Goal: Obtain resource: Obtain resource

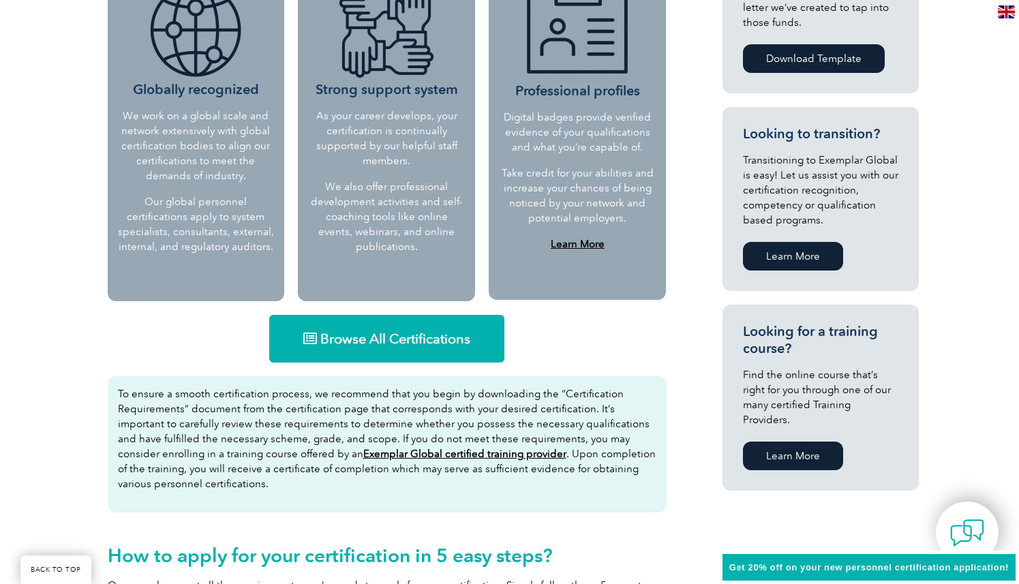
scroll to position [641, 0]
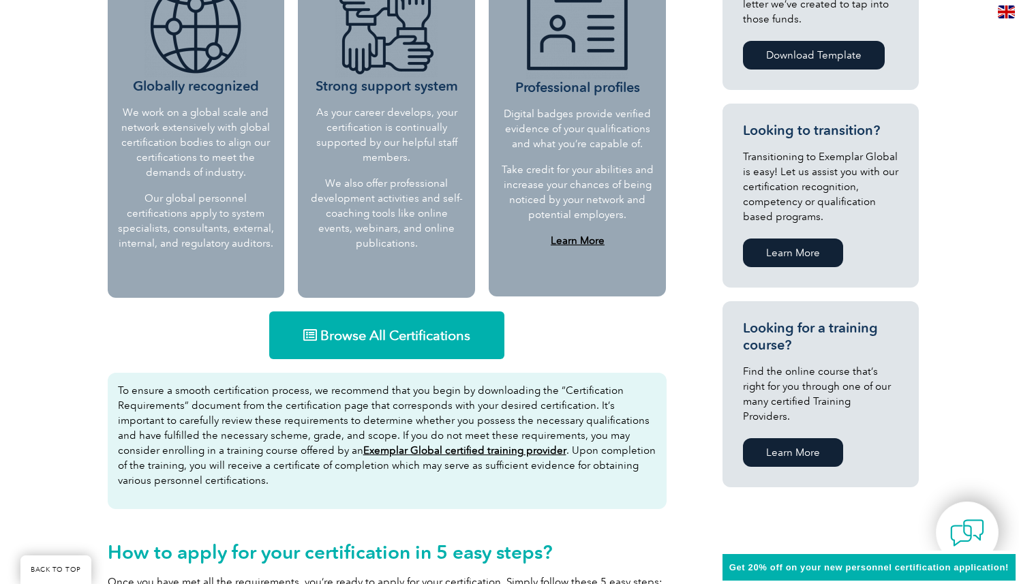
click at [459, 352] on link "Browse All Certifications" at bounding box center [386, 335] width 235 height 48
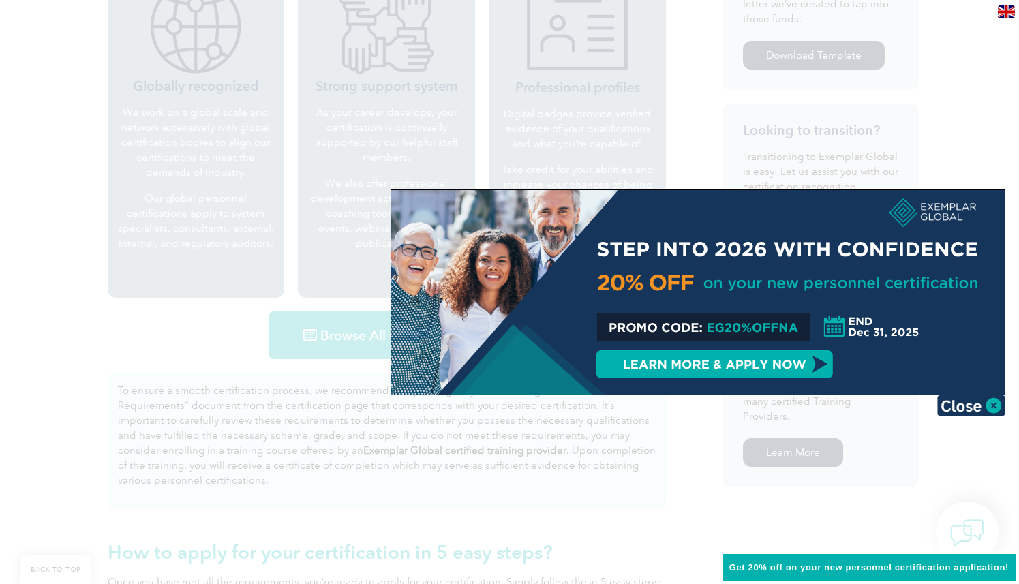
click at [741, 93] on div at bounding box center [509, 292] width 1019 height 584
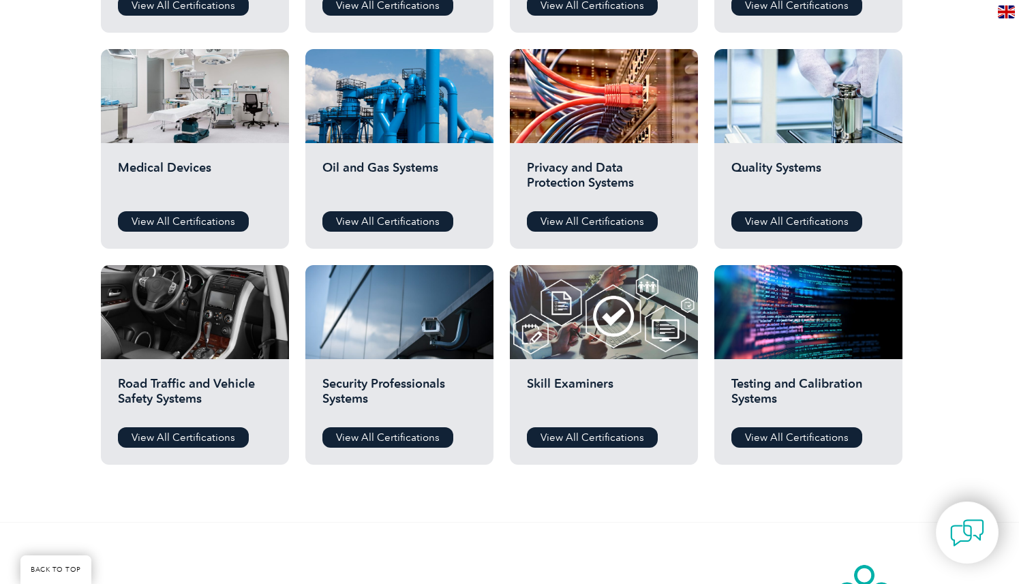
scroll to position [900, 0]
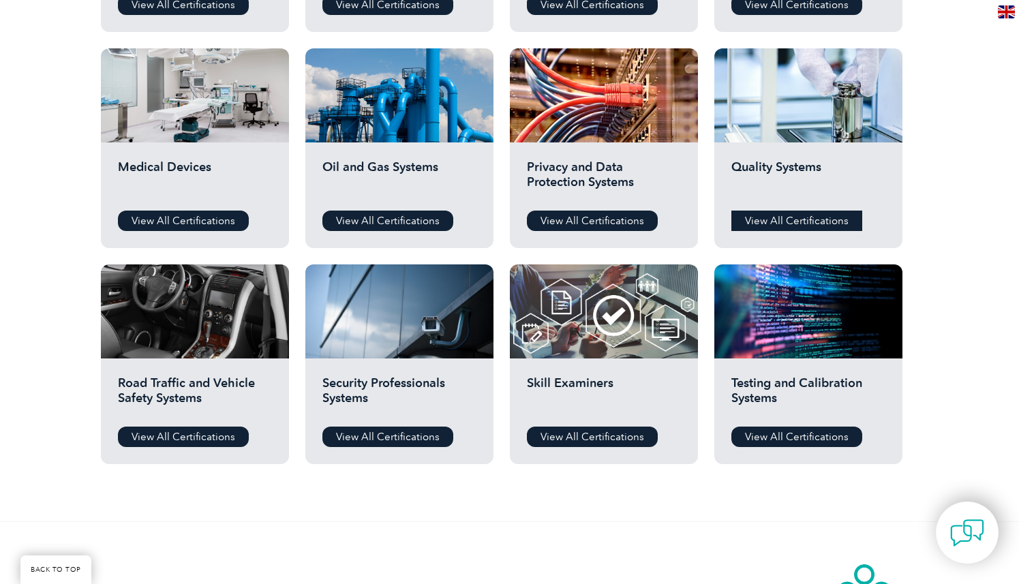
click at [774, 221] on link "View All Certifications" at bounding box center [796, 221] width 131 height 20
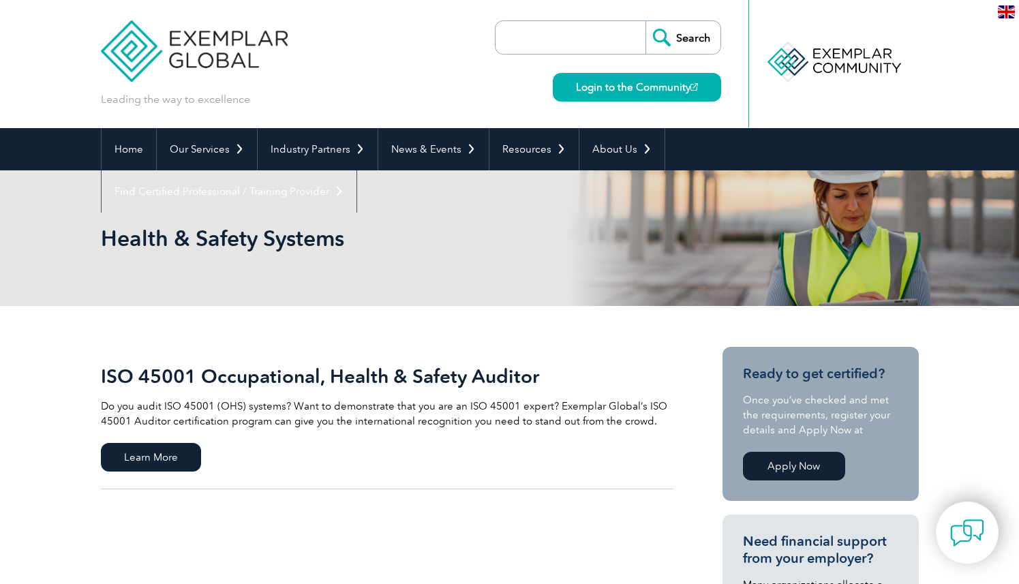
scroll to position [194, 0]
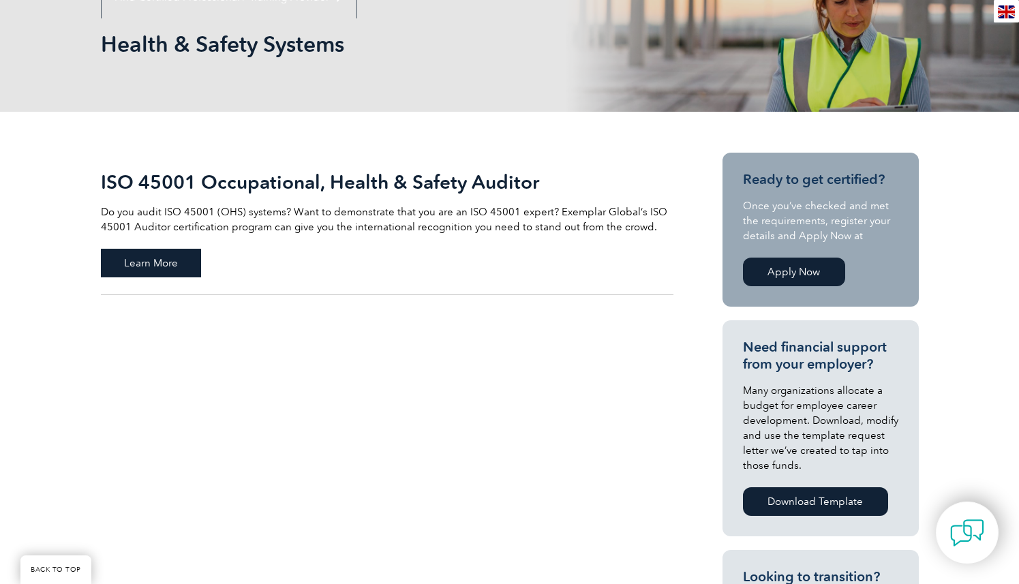
click at [174, 269] on span "Learn More" at bounding box center [151, 263] width 100 height 29
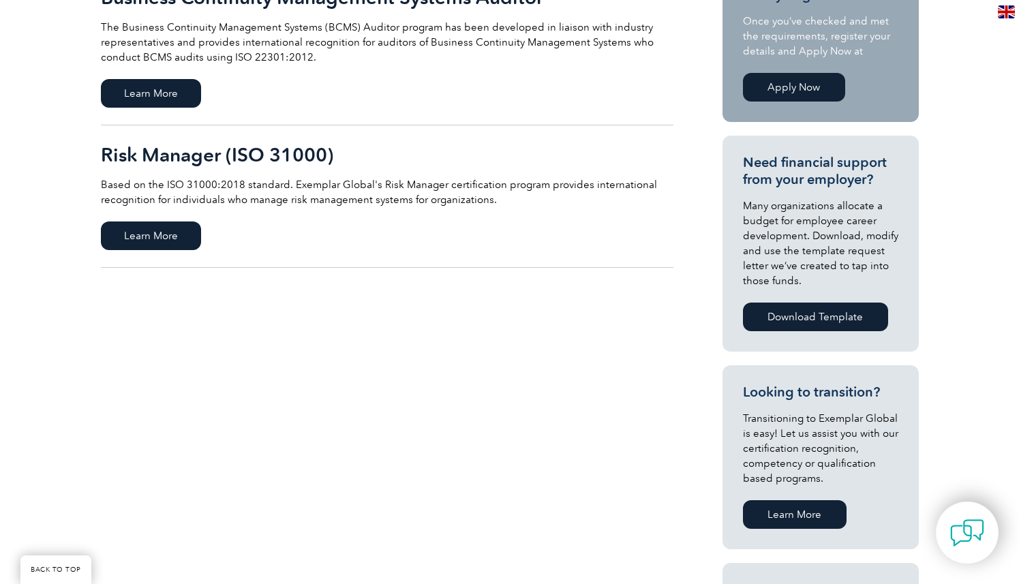
scroll to position [375, 0]
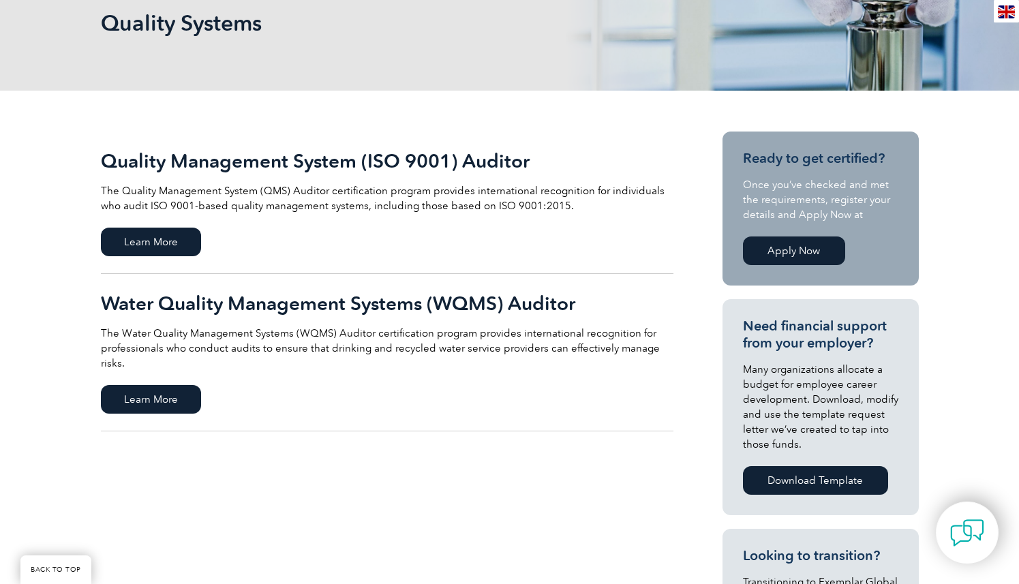
scroll to position [186, 0]
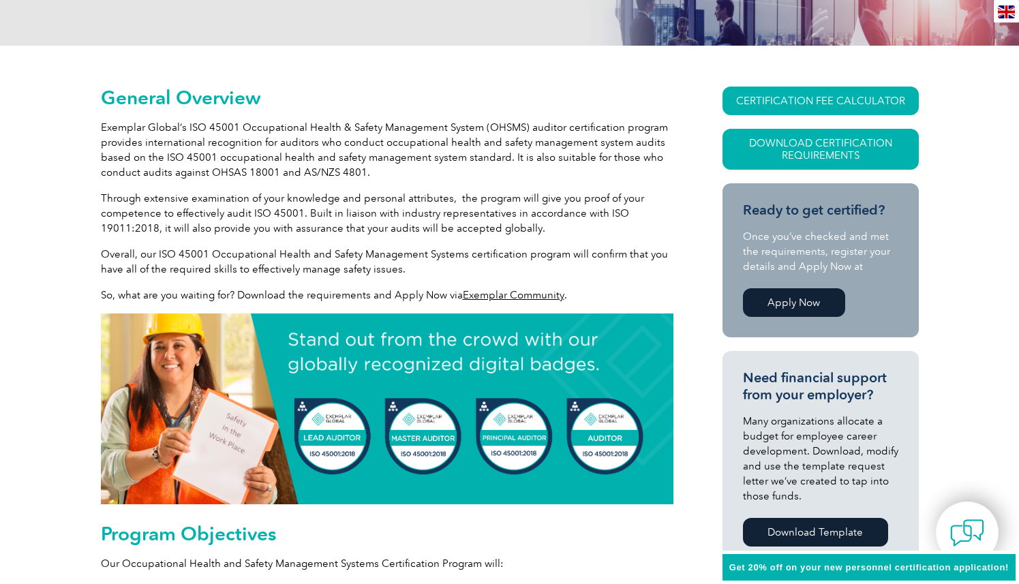
scroll to position [262, 0]
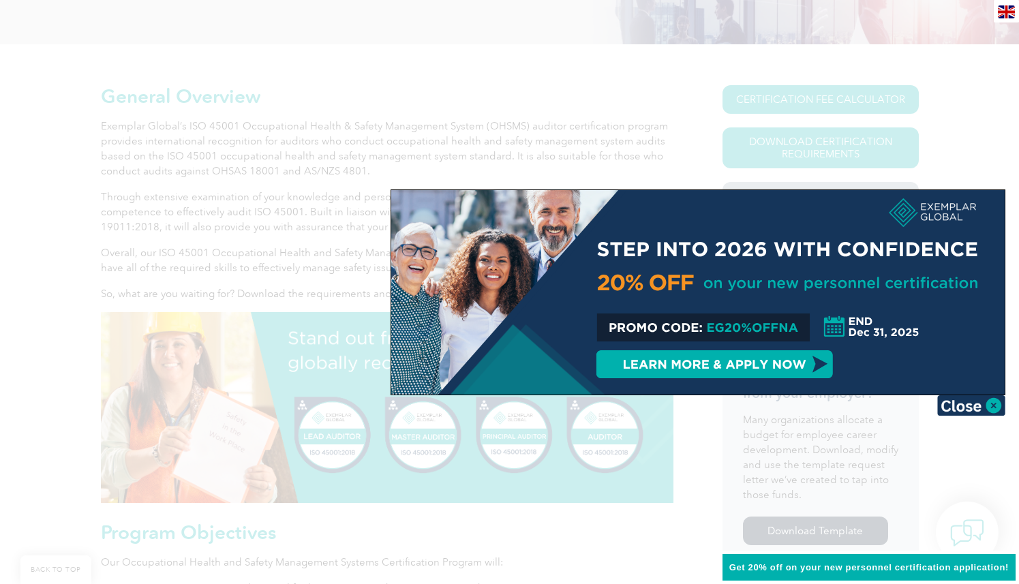
click at [946, 142] on div at bounding box center [509, 292] width 1019 height 584
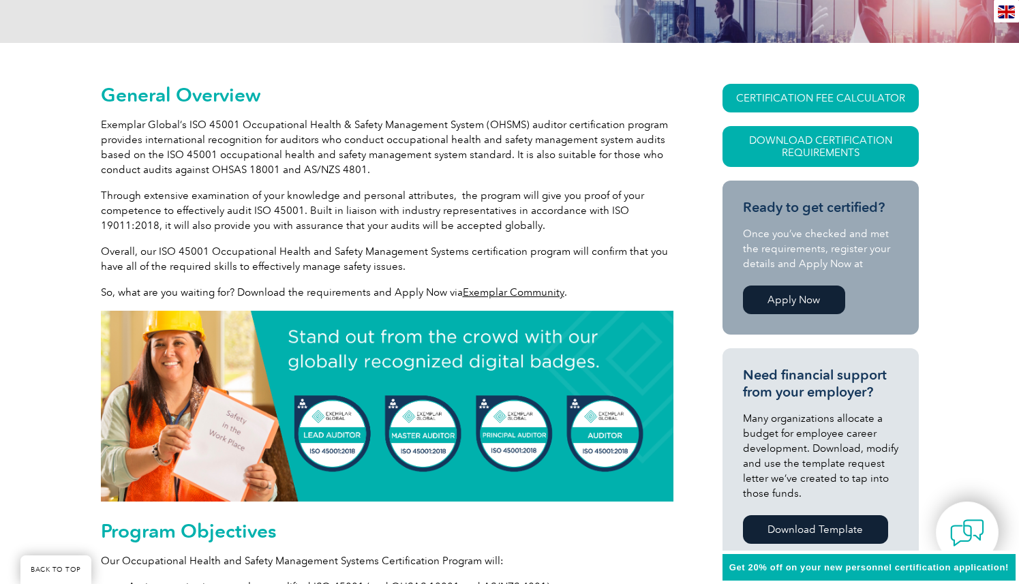
scroll to position [265, 0]
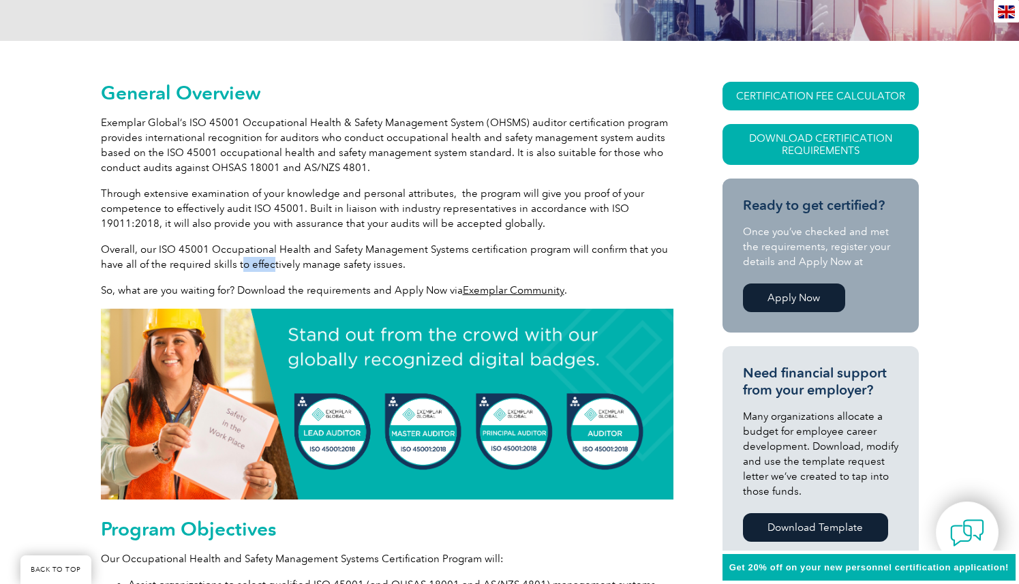
drag, startPoint x: 241, startPoint y: 260, endPoint x: 348, endPoint y: 260, distance: 107.0
click at [324, 260] on p "Overall, our ISO 45001 Occupational Health and Safety Management Systems certif…" at bounding box center [387, 257] width 572 height 30
click at [348, 260] on p "Overall, our ISO 45001 Occupational Health and Safety Management Systems certif…" at bounding box center [387, 257] width 572 height 30
drag, startPoint x: 331, startPoint y: 260, endPoint x: 394, endPoint y: 260, distance: 63.4
click at [375, 260] on p "Overall, our ISO 45001 Occupational Health and Safety Management Systems certif…" at bounding box center [387, 257] width 572 height 30
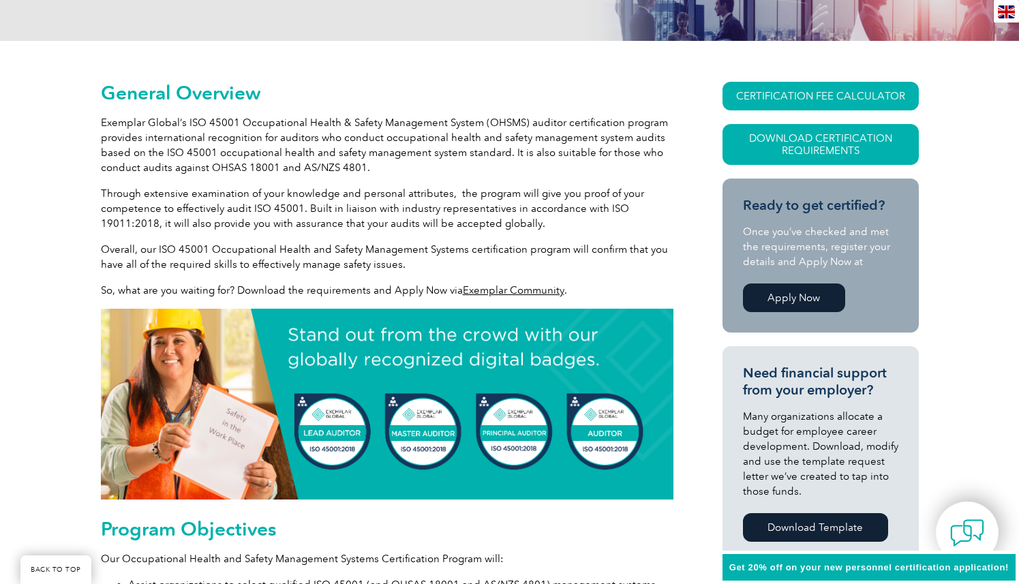
click at [394, 260] on p "Overall, our ISO 45001 Occupational Health and Safety Management Systems certif…" at bounding box center [387, 257] width 572 height 30
drag, startPoint x: 356, startPoint y: 260, endPoint x: 442, endPoint y: 260, distance: 85.9
click at [442, 260] on p "Overall, our ISO 45001 Occupational Health and Safety Management Systems certif…" at bounding box center [387, 257] width 572 height 30
drag, startPoint x: 403, startPoint y: 260, endPoint x: 499, endPoint y: 260, distance: 95.4
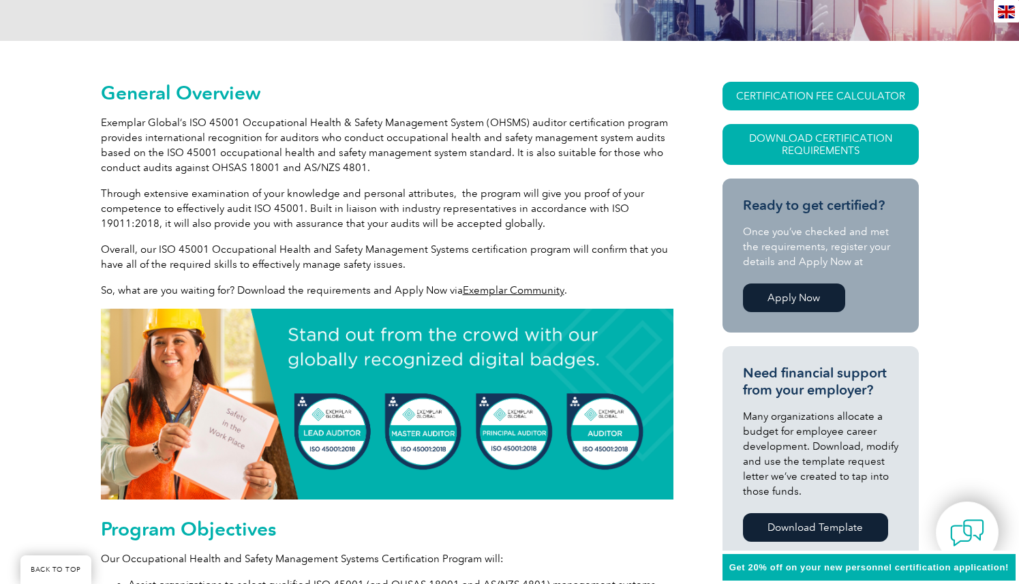
click at [489, 260] on p "Overall, our ISO 45001 Occupational Health and Safety Management Systems certif…" at bounding box center [387, 257] width 572 height 30
click at [499, 260] on p "Overall, our ISO 45001 Occupational Health and Safety Management Systems certif…" at bounding box center [387, 257] width 572 height 30
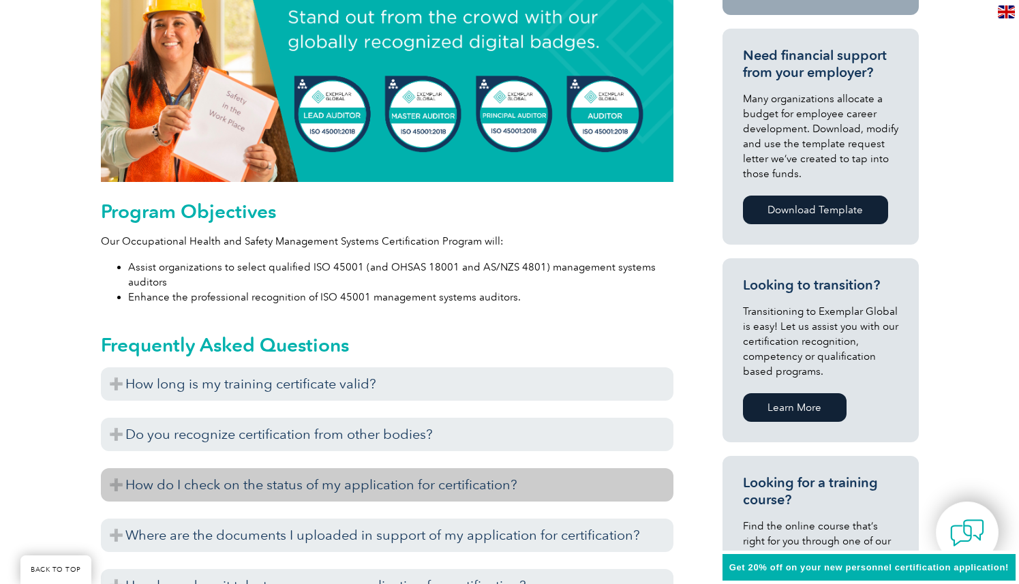
scroll to position [634, 0]
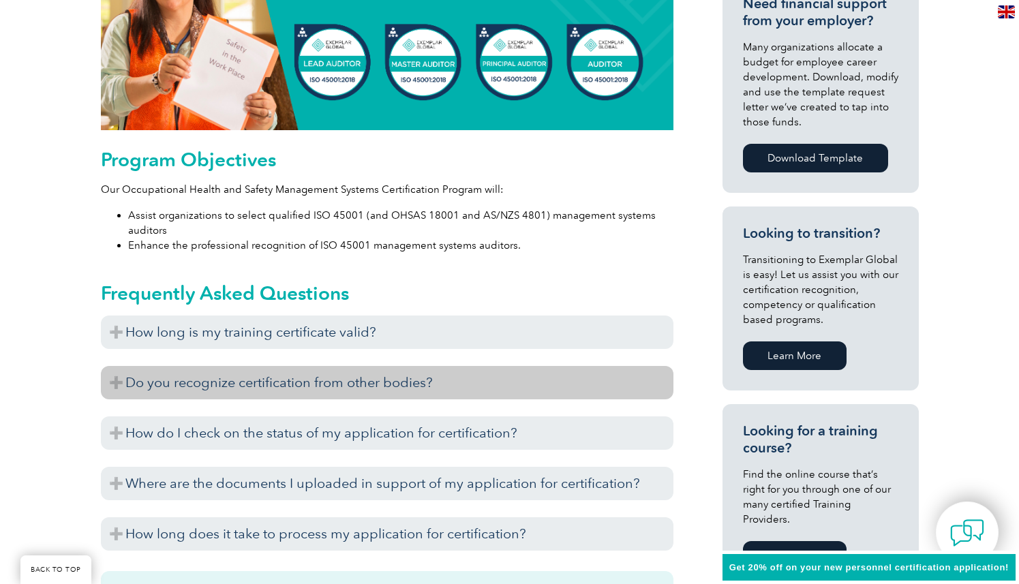
click at [335, 375] on h3 "Do you recognize certification from other bodies?" at bounding box center [387, 382] width 572 height 33
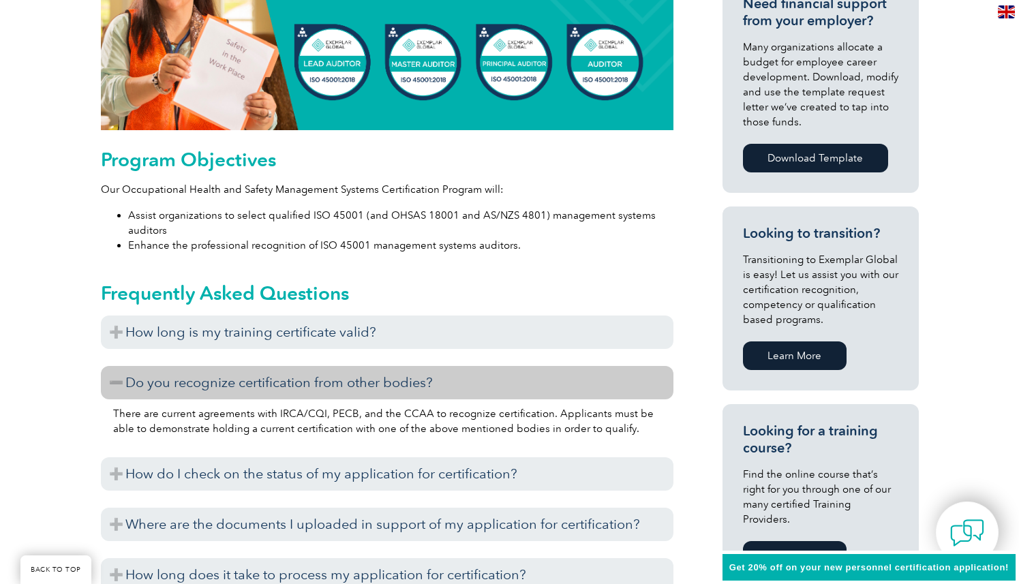
click at [289, 377] on h3 "Do you recognize certification from other bodies?" at bounding box center [387, 382] width 572 height 33
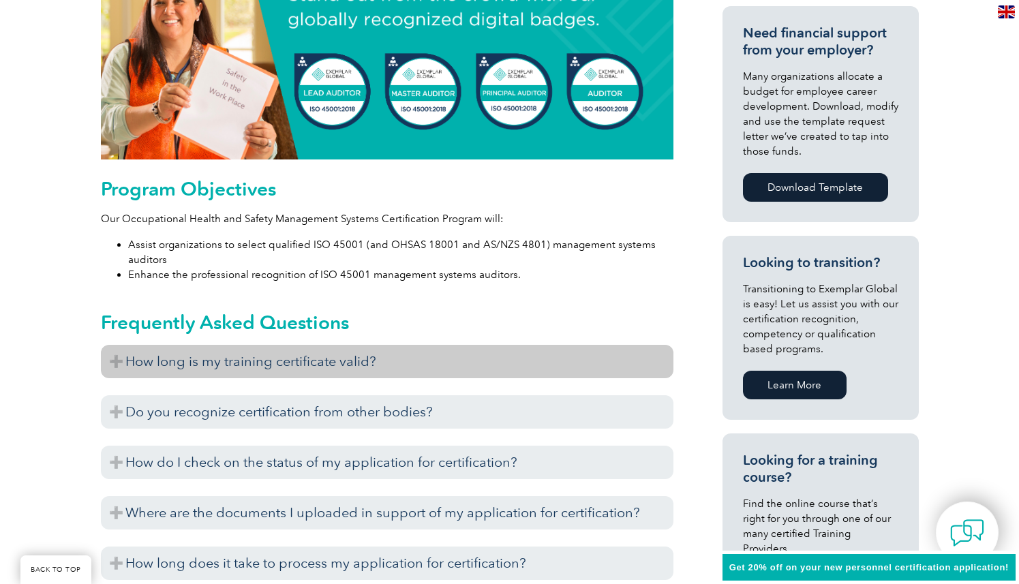
scroll to position [559, 0]
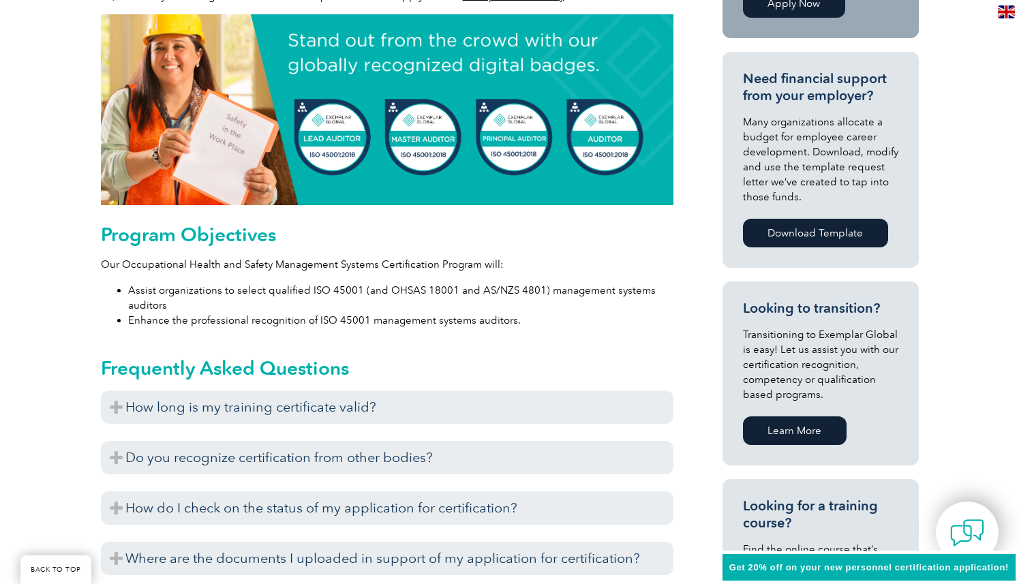
click at [268, 283] on li "Assist organizations to select qualified ISO 45001 (and OHSAS 18001 and AS/NZS …" at bounding box center [400, 298] width 545 height 30
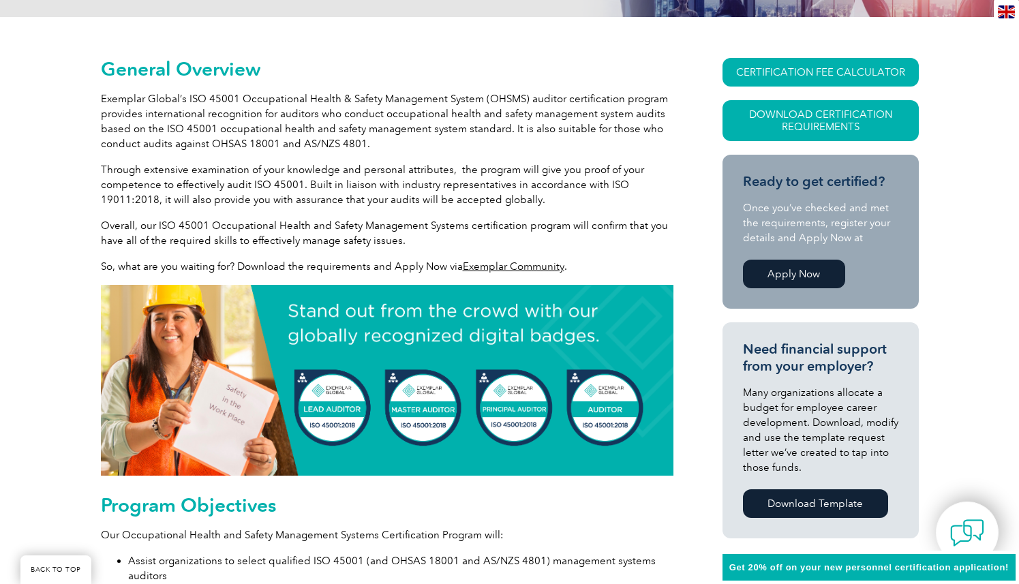
scroll to position [244, 0]
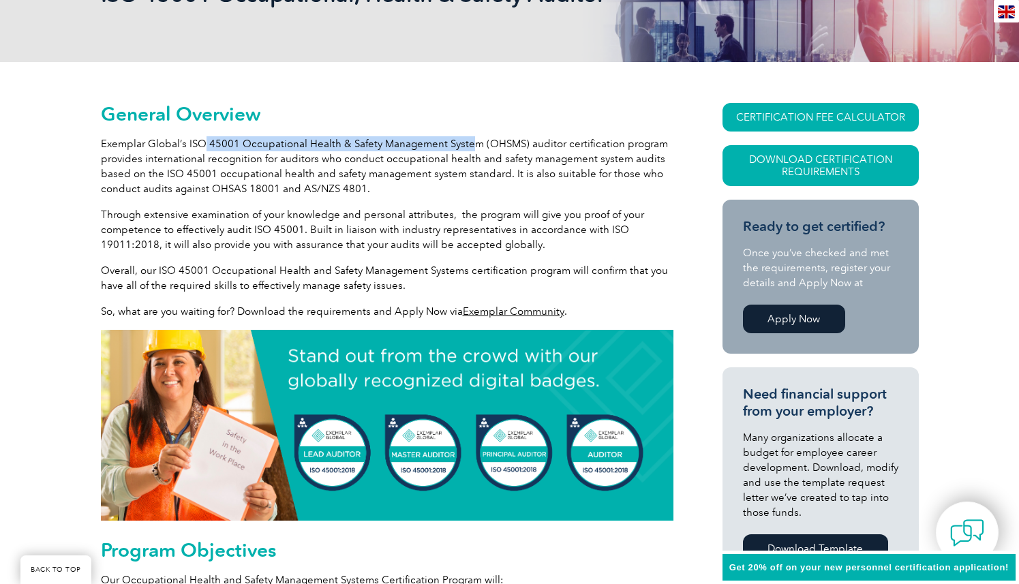
drag, startPoint x: 204, startPoint y: 148, endPoint x: 479, endPoint y: 149, distance: 274.6
click at [478, 149] on p "Exemplar Global’s ISO 45001 Occupational Health & Safety Management System (OHS…" at bounding box center [387, 166] width 572 height 60
click at [479, 149] on p "Exemplar Global’s ISO 45001 Occupational Health & Safety Management System (OHS…" at bounding box center [387, 166] width 572 height 60
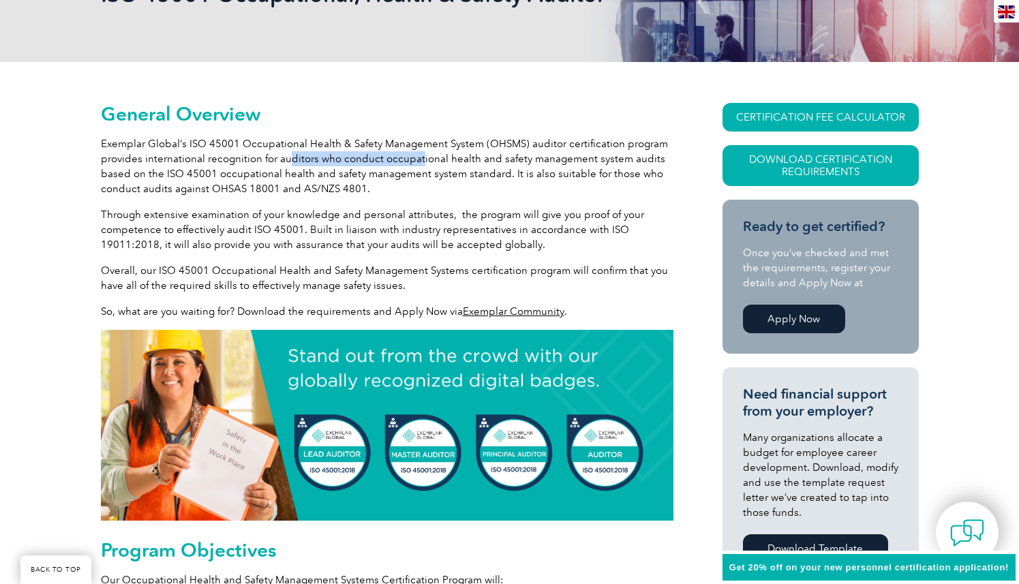
drag, startPoint x: 301, startPoint y: 158, endPoint x: 417, endPoint y: 157, distance: 116.5
click at [417, 157] on p "Exemplar Global’s ISO 45001 Occupational Health & Safety Management System (OHS…" at bounding box center [387, 166] width 572 height 60
drag, startPoint x: 417, startPoint y: 157, endPoint x: 462, endPoint y: 157, distance: 45.0
click at [462, 157] on p "Exemplar Global’s ISO 45001 Occupational Health & Safety Management System (OHS…" at bounding box center [387, 166] width 572 height 60
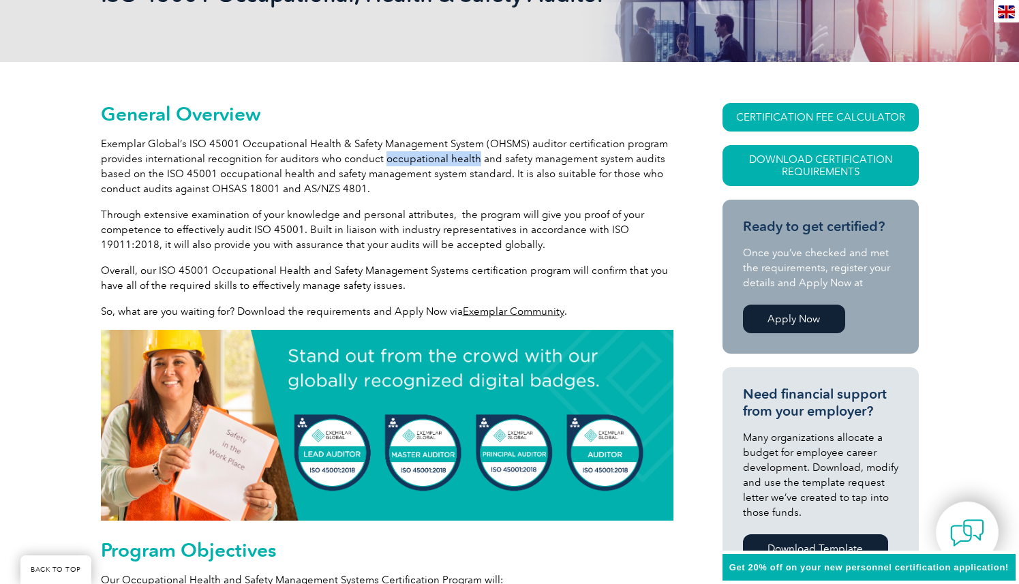
click at [462, 157] on p "Exemplar Global’s ISO 45001 Occupational Health & Safety Management System (OHS…" at bounding box center [387, 166] width 572 height 60
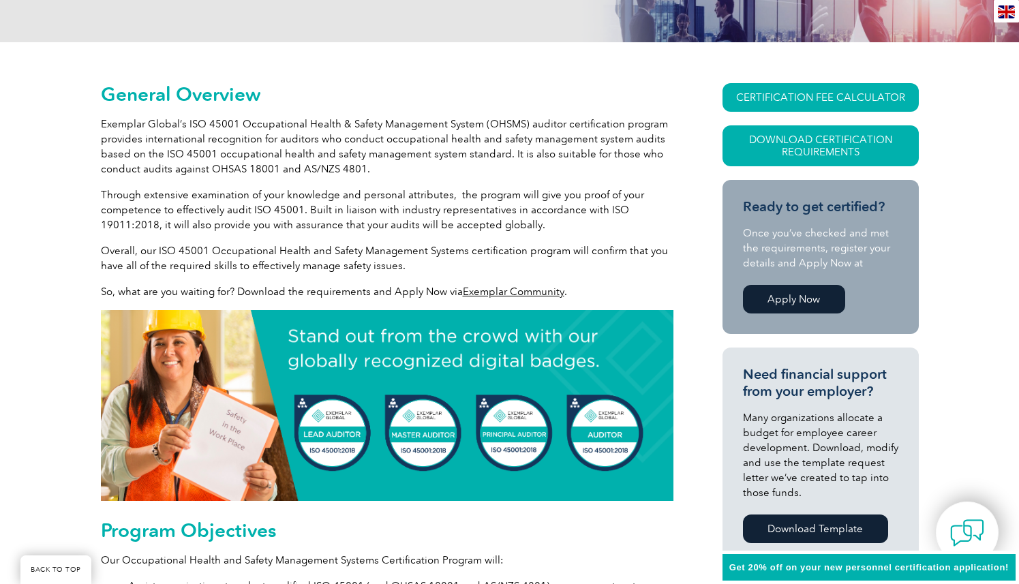
scroll to position [249, 0]
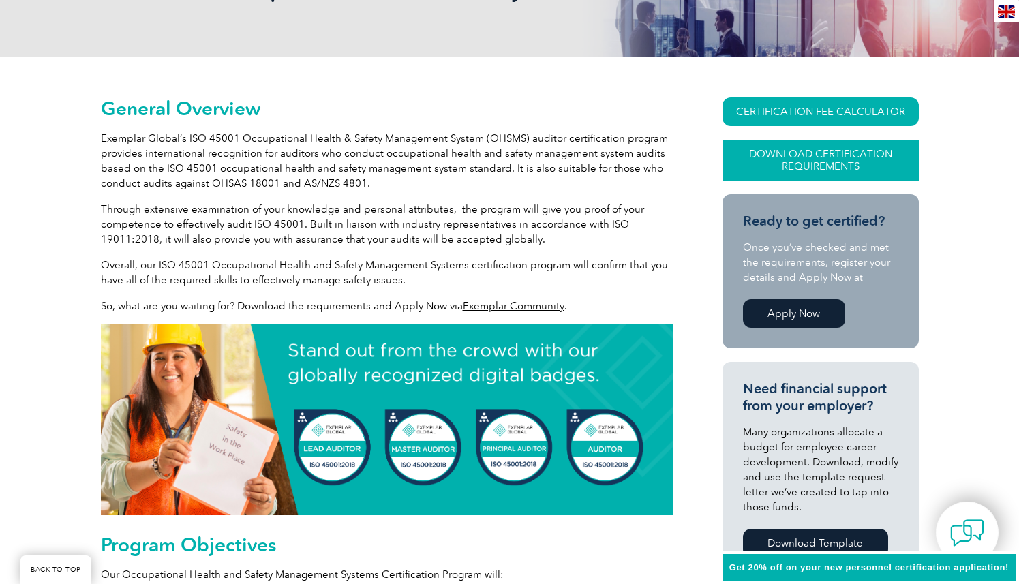
click at [840, 167] on link "Download Certification Requirements" at bounding box center [820, 160] width 196 height 41
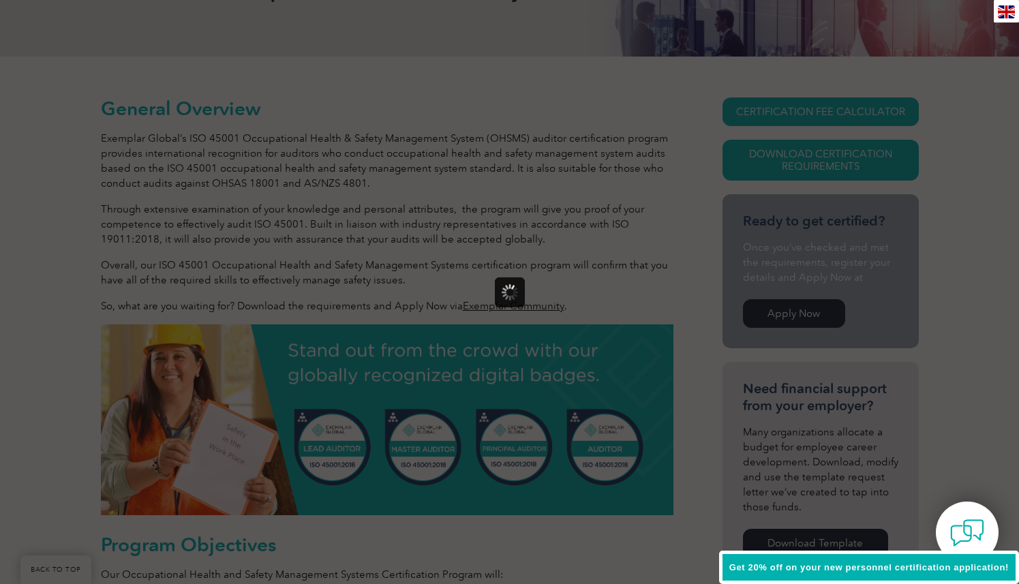
scroll to position [0, 0]
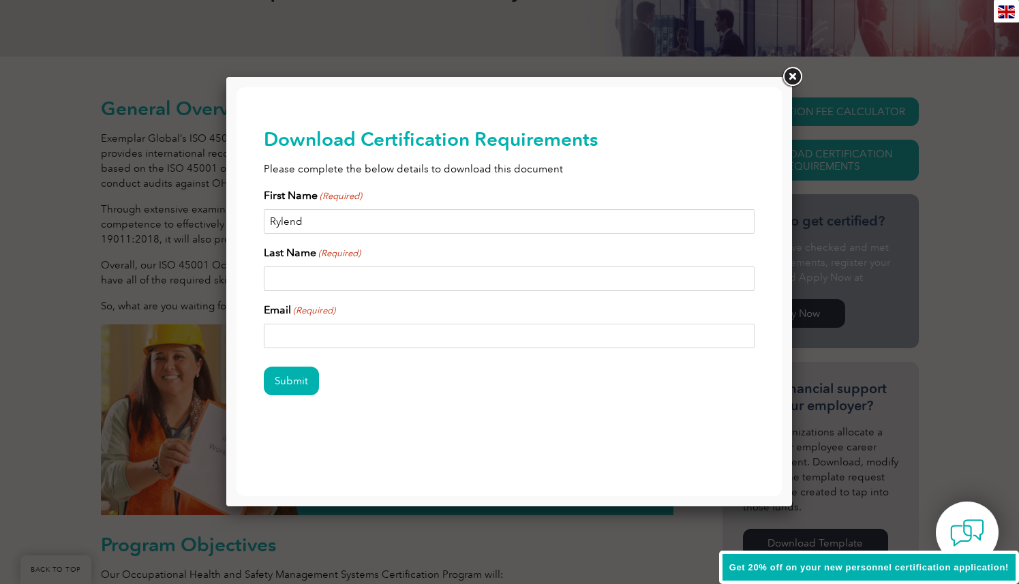
type input "Rylend"
type input "Hancock"
type input "rylend@gmail.com"
click at [302, 383] on input "Submit" at bounding box center [291, 381] width 55 height 29
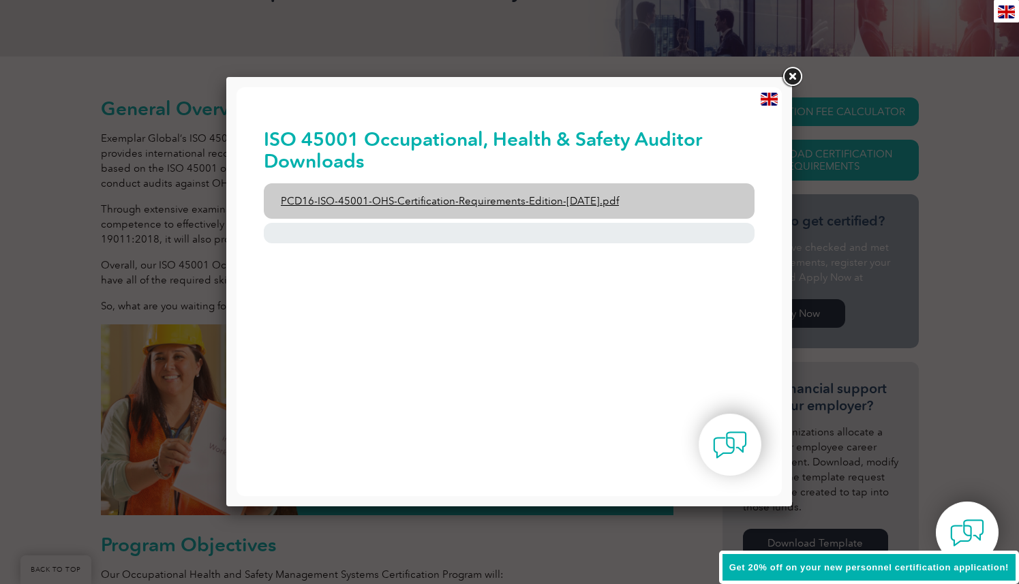
click at [546, 198] on link "PCD16-ISO-45001-OHS-Certification-Requirements-Edition-2-April-2022.pdf" at bounding box center [509, 200] width 491 height 35
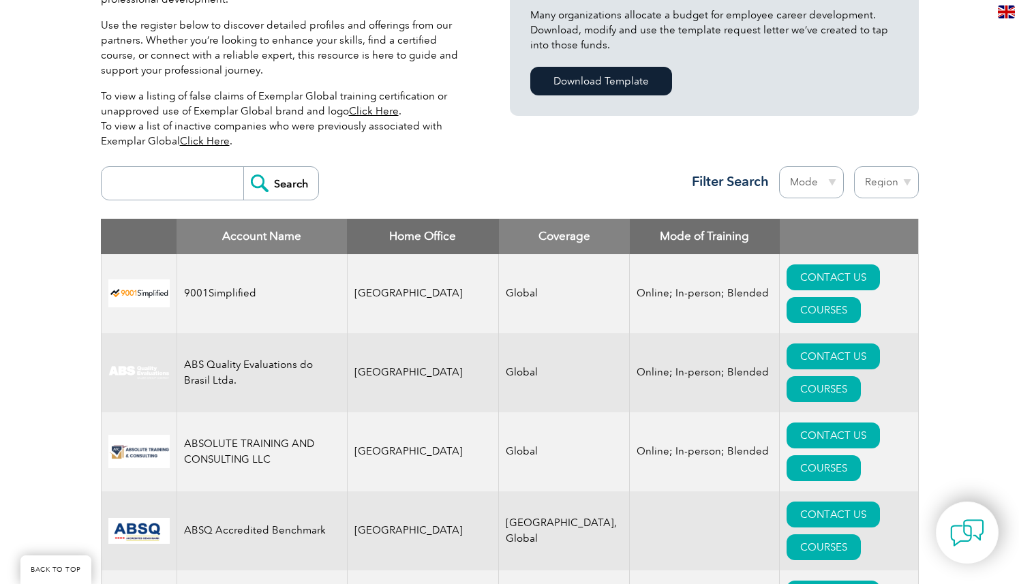
scroll to position [384, 0]
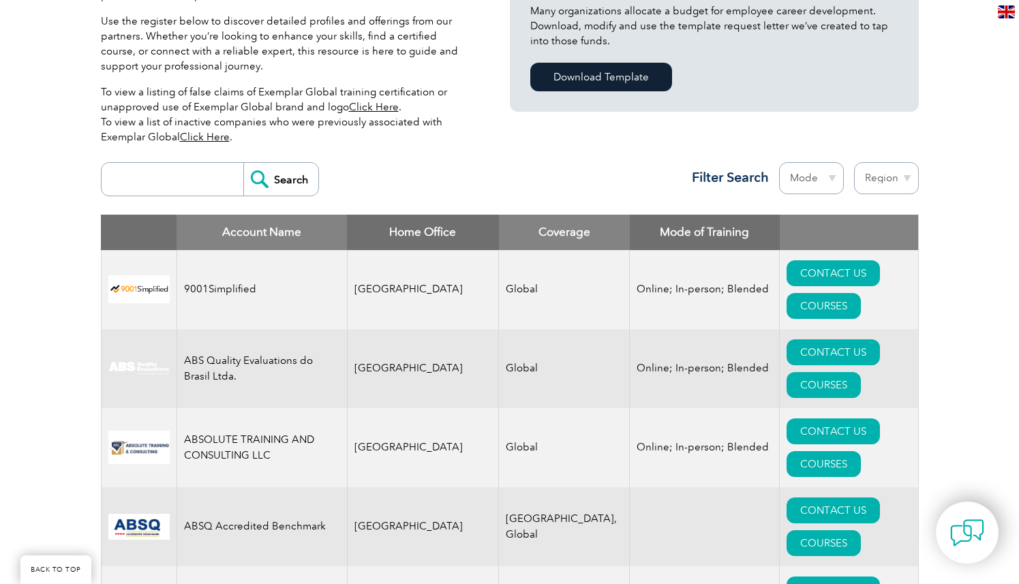
select select "[GEOGRAPHIC_DATA]"
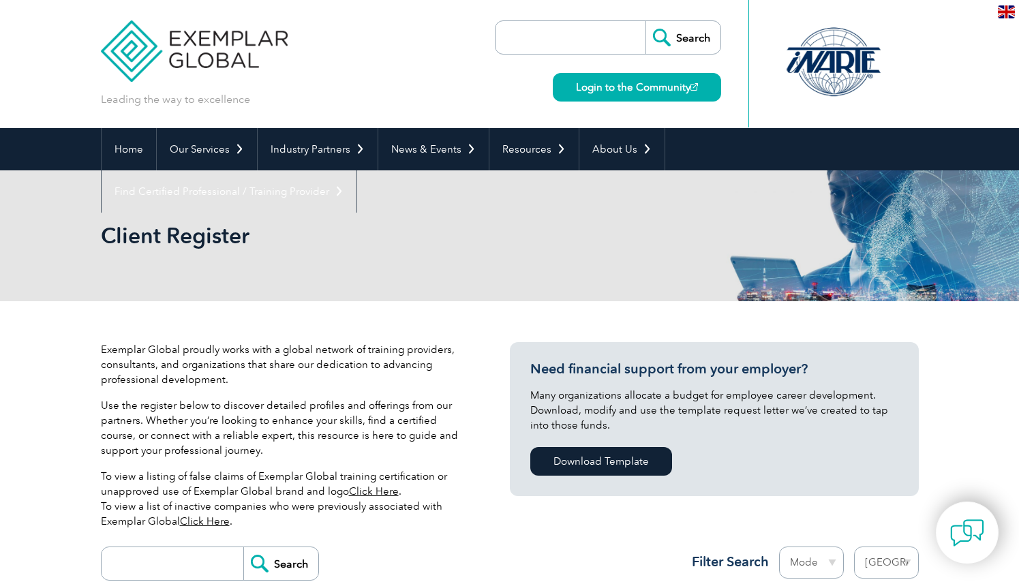
select select "[GEOGRAPHIC_DATA]"
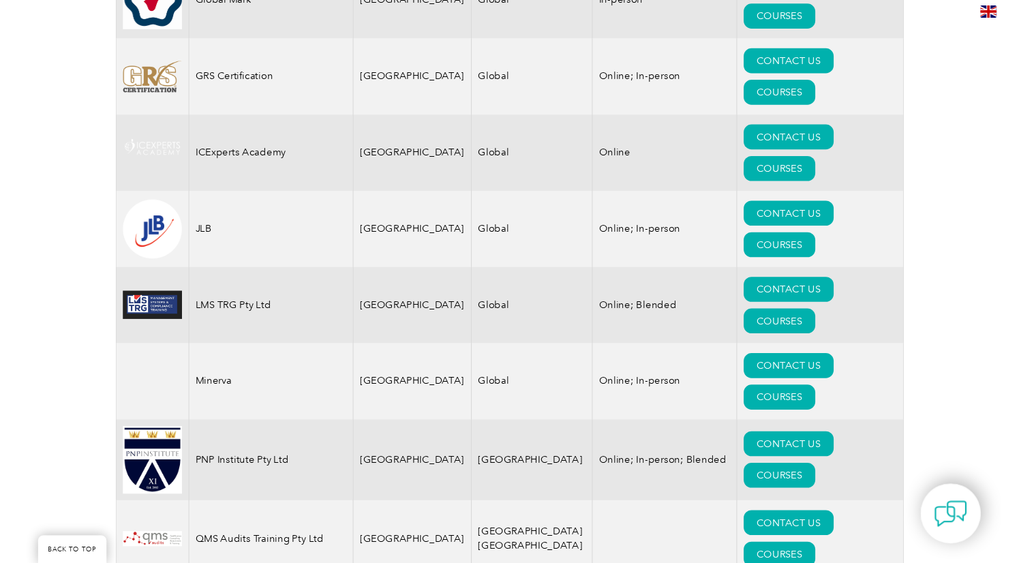
scroll to position [1387, 0]
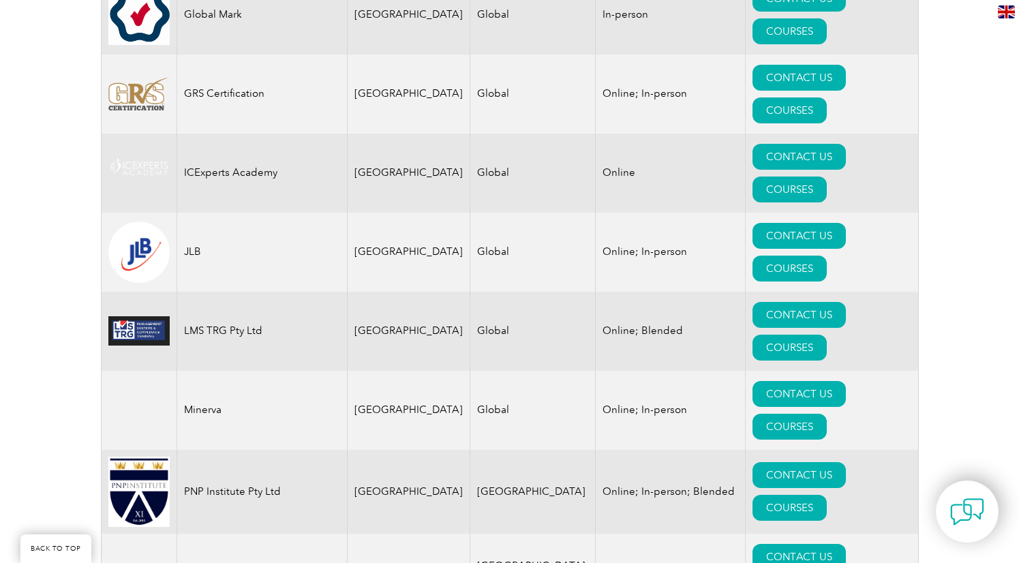
scroll to position [1589, 0]
